Goal: Check status

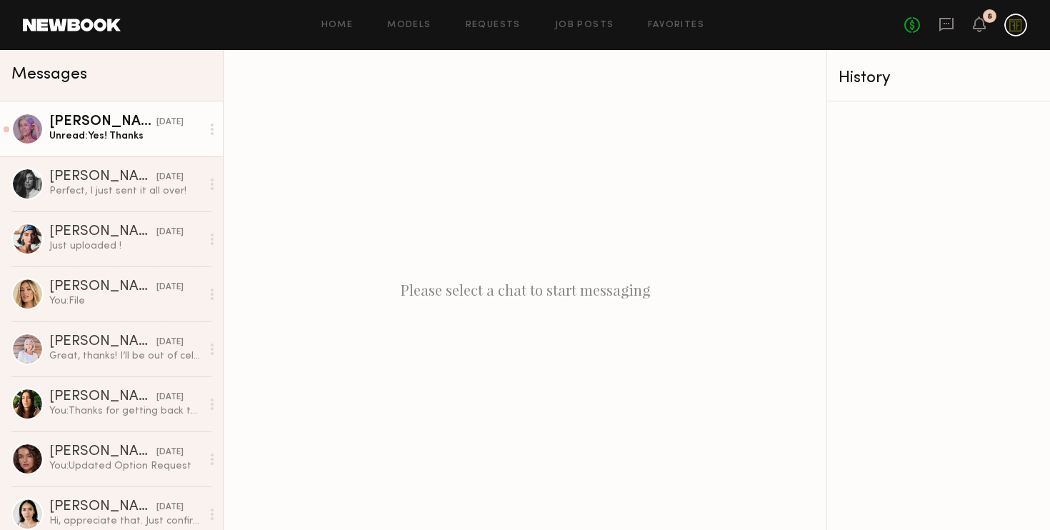
click at [95, 136] on div "Unread: Yes! Thanks" at bounding box center [125, 136] width 152 height 14
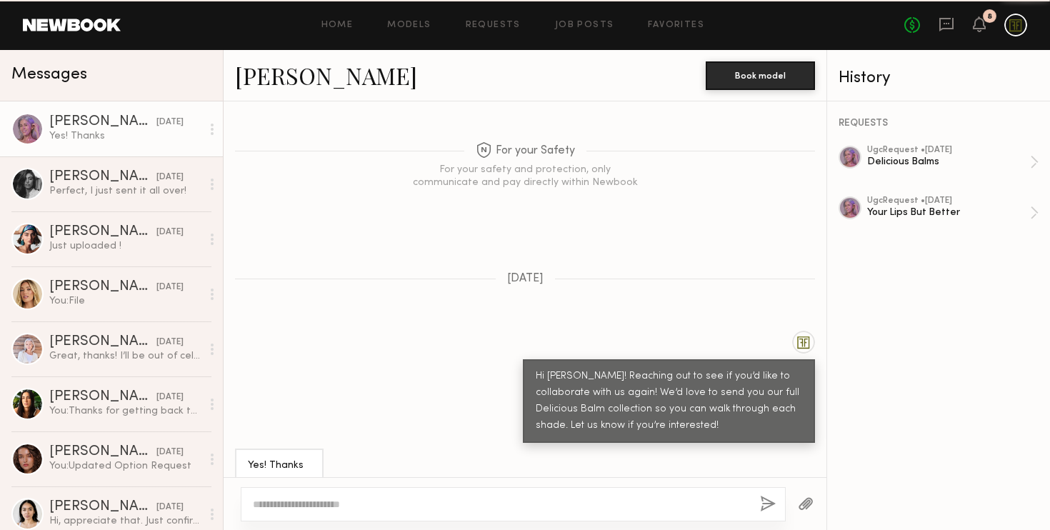
scroll to position [1081, 0]
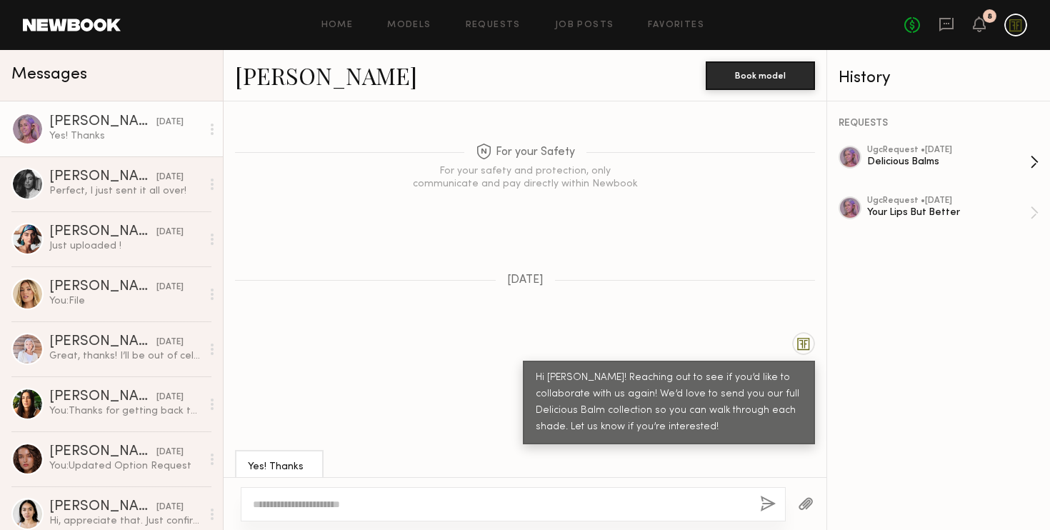
click at [934, 155] on div "Delicious Balms" at bounding box center [948, 162] width 163 height 14
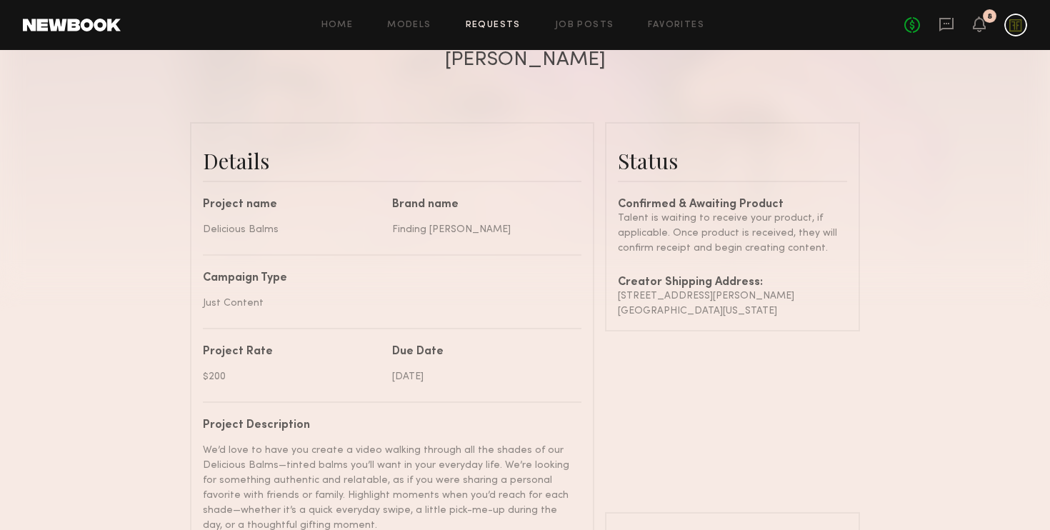
scroll to position [291, 0]
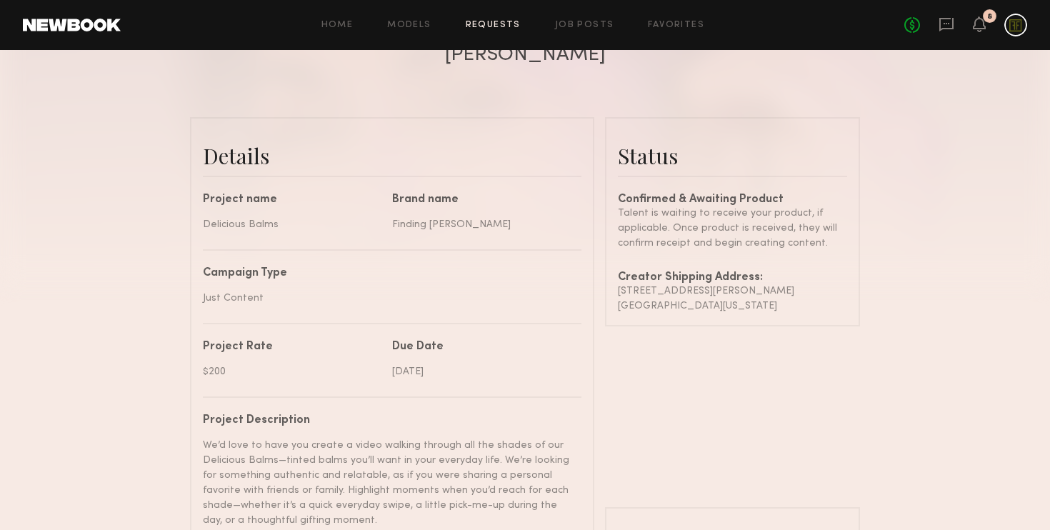
drag, startPoint x: 746, startPoint y: 306, endPoint x: 608, endPoint y: 294, distance: 138.4
click at [608, 294] on common-border "Status Confirmed & Awaiting Product Talent is waiting to receive your product, …" at bounding box center [732, 221] width 255 height 209
copy div "[STREET_ADDRESS][PERSON_NAME][US_STATE]"
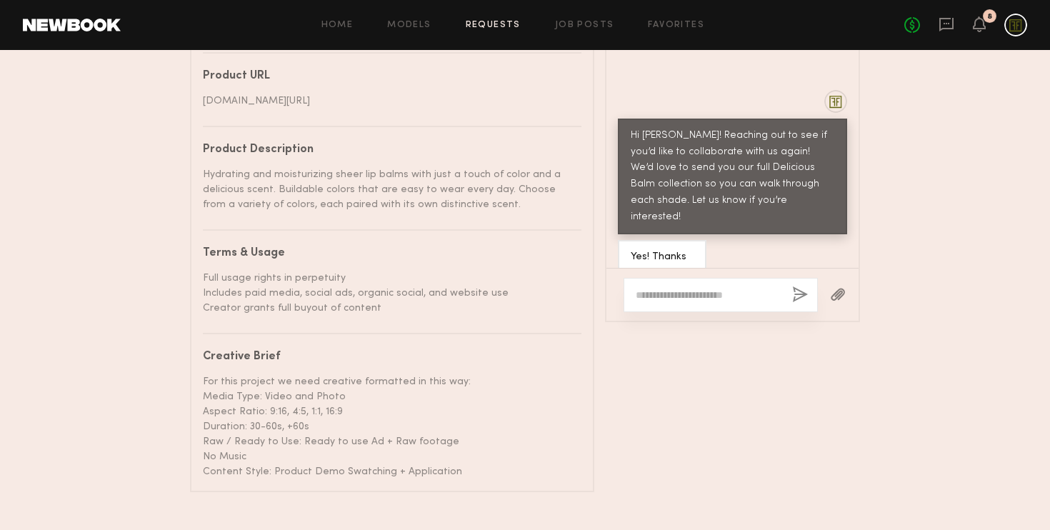
scroll to position [1006, 0]
